Goal: Transaction & Acquisition: Purchase product/service

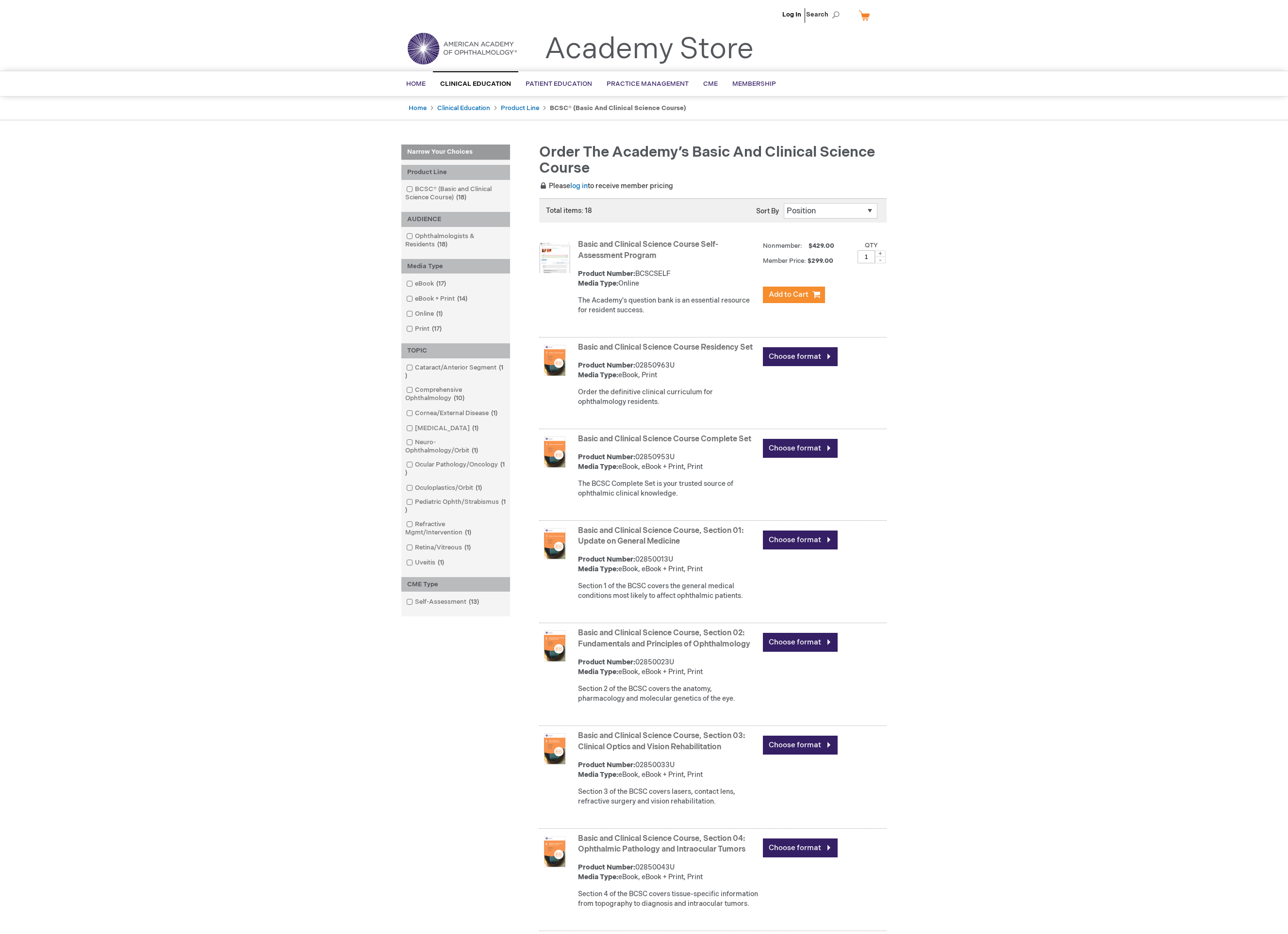
click at [624, 254] on link "Basic and Clinical Science Course Self-Assessment Program" at bounding box center [648, 250] width 140 height 20
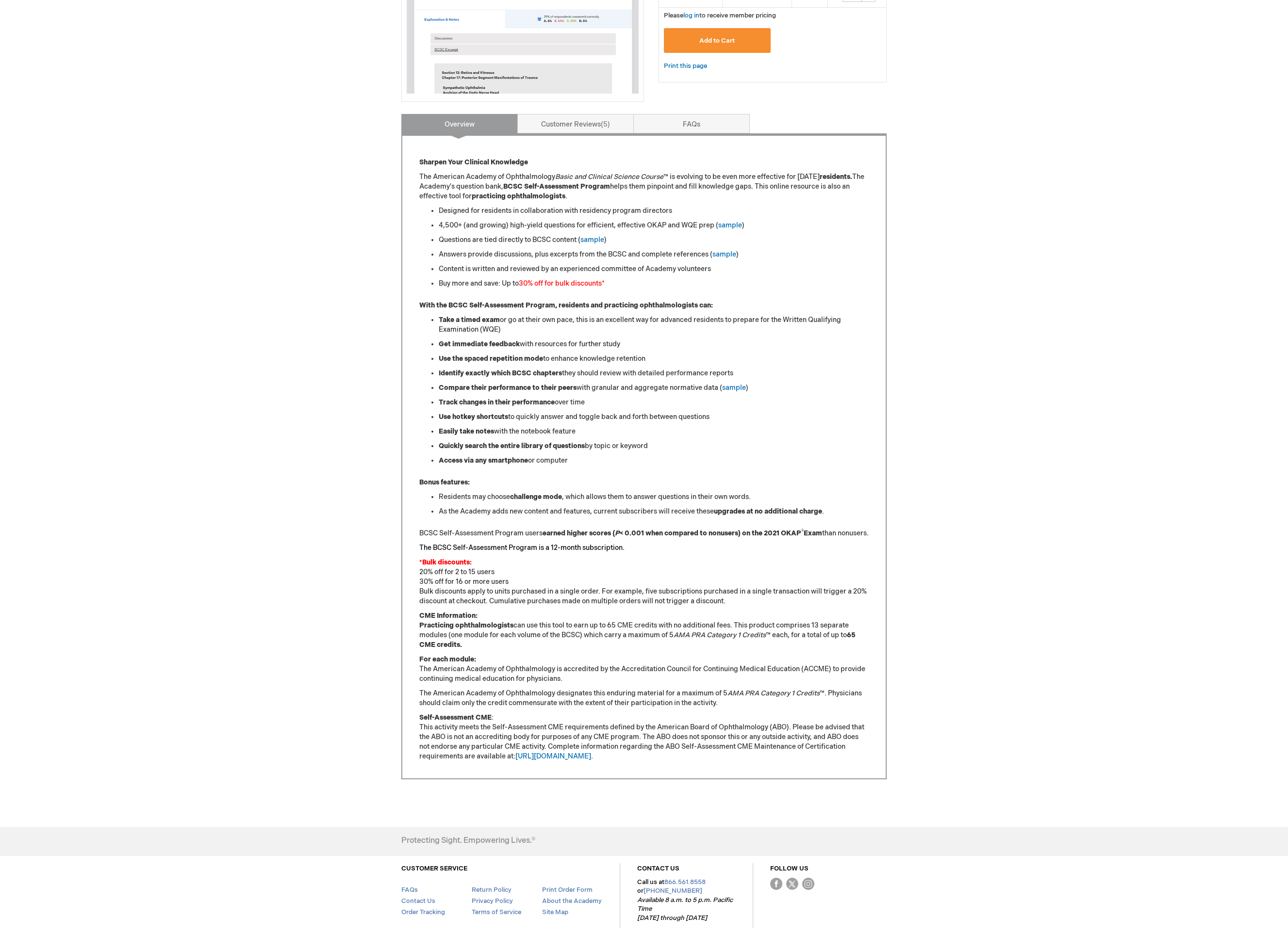
scroll to position [344, 0]
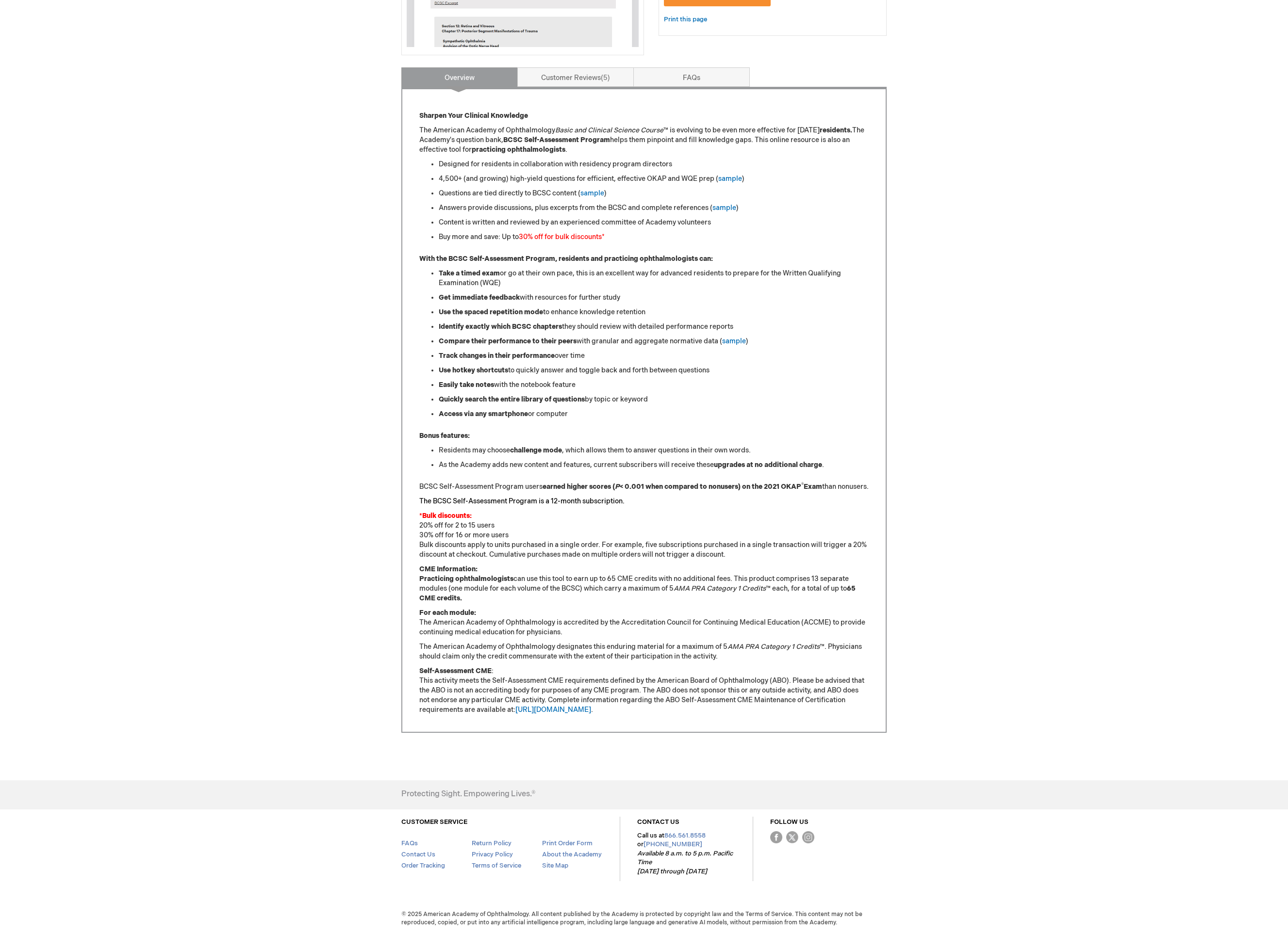
click at [308, 395] on div "Log In Search My Cart CLOSE RECENTLY ADDED ITEM(S) Close There are no items in …" at bounding box center [644, 295] width 1288 height 1278
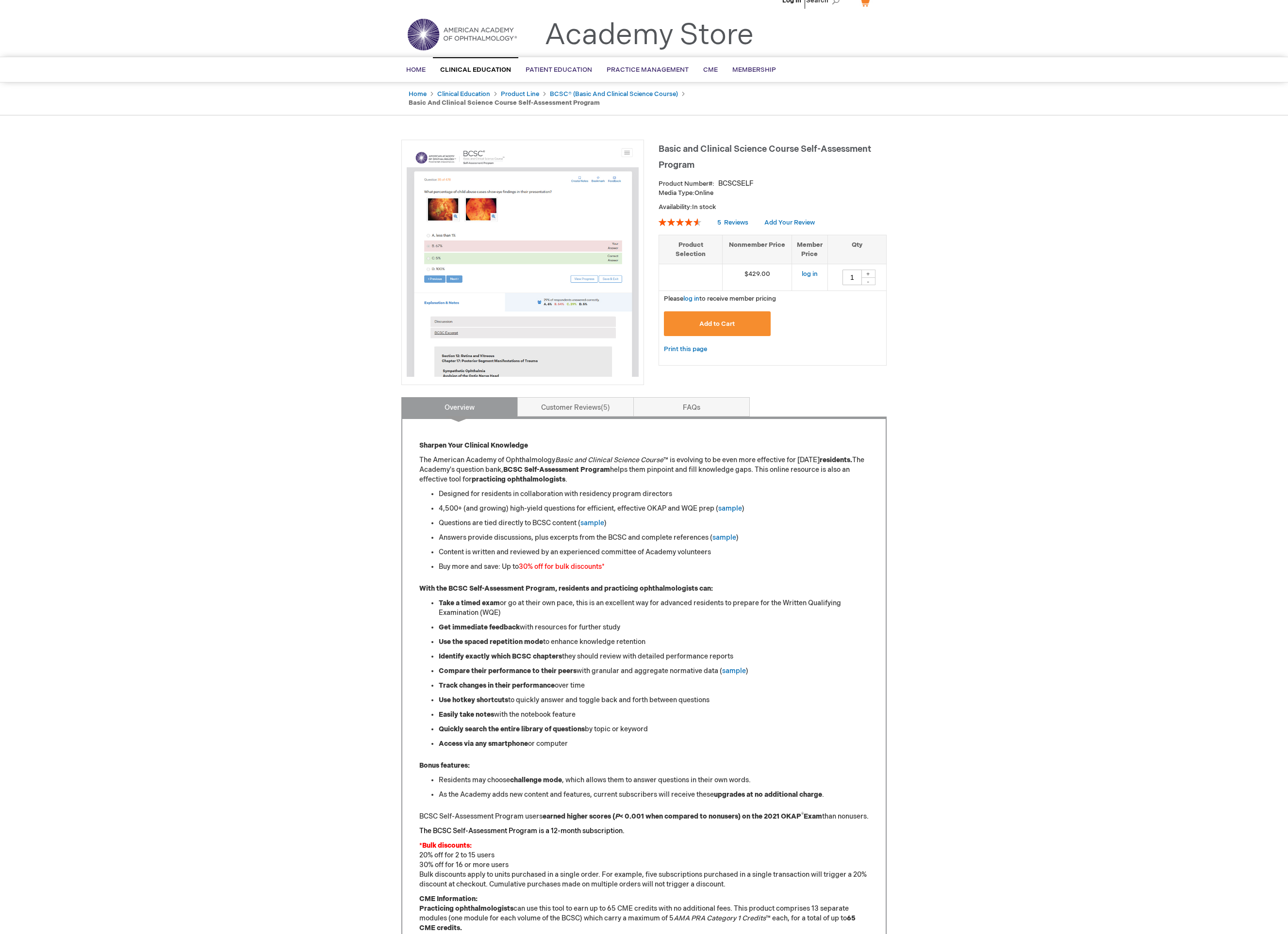
scroll to position [0, 0]
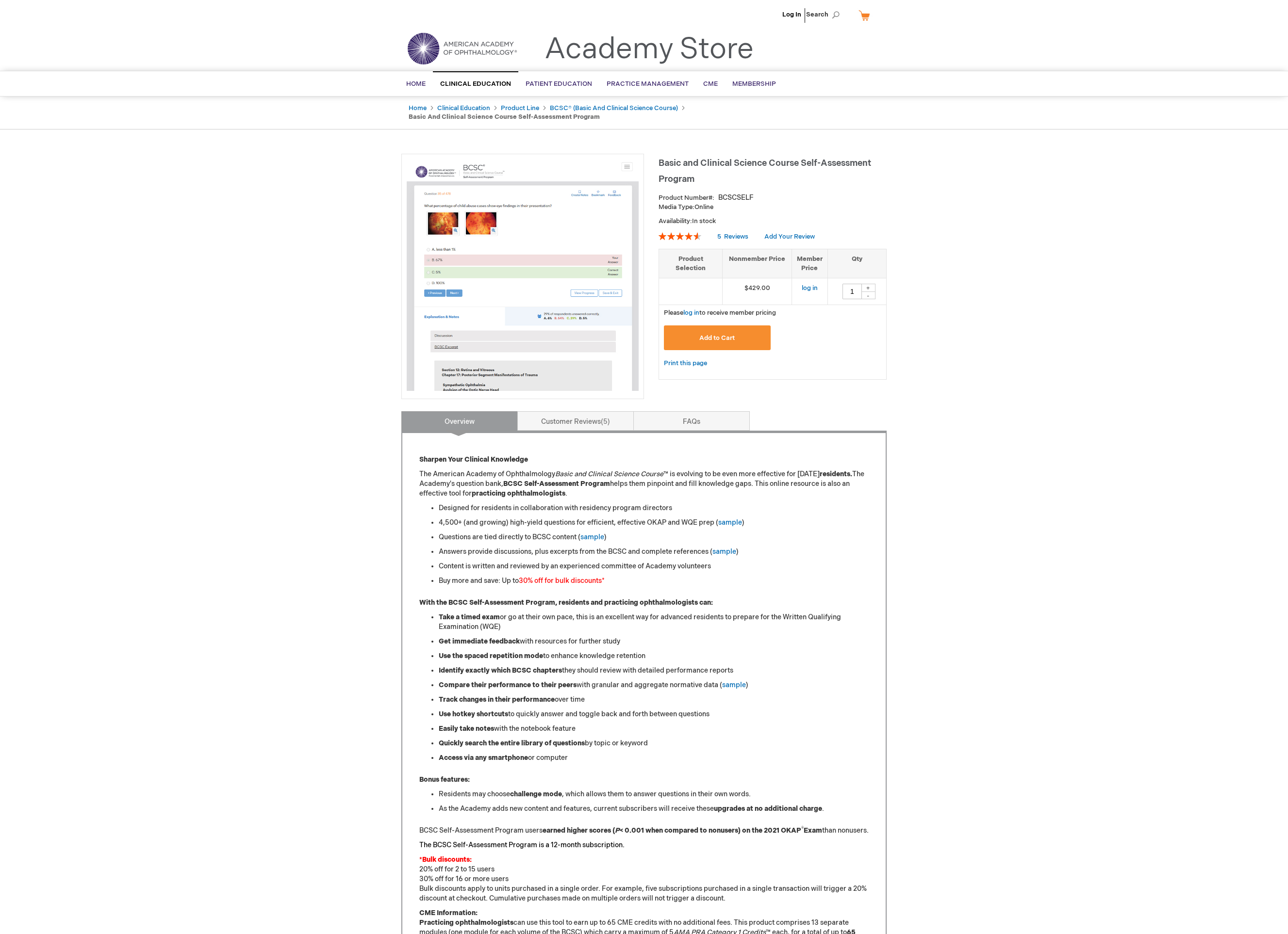
click at [572, 228] on img at bounding box center [522, 275] width 232 height 232
click at [552, 413] on link "Customer Reviews 5" at bounding box center [576, 421] width 116 height 19
